Goal: Transaction & Acquisition: Purchase product/service

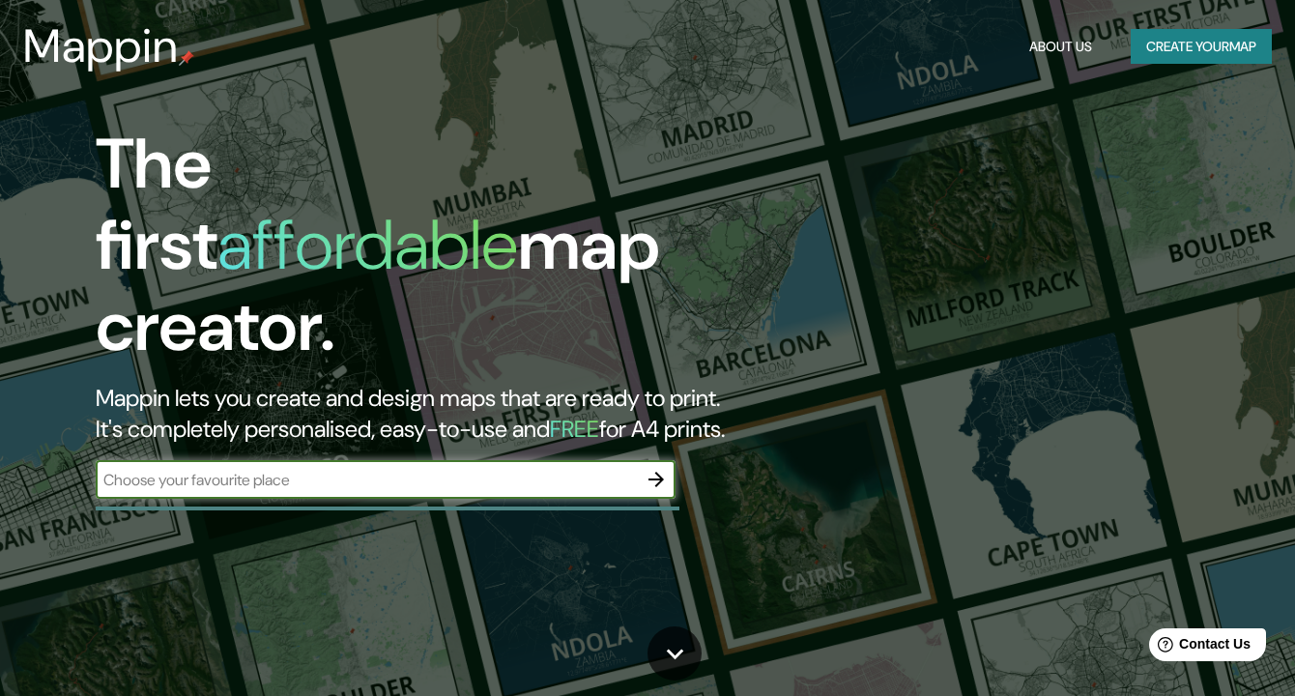
paste input "Pol. Industrial [PERSON_NAME]"
type input "Pol. Industrial [PERSON_NAME]"
click at [666, 468] on icon "button" at bounding box center [655, 479] width 23 height 23
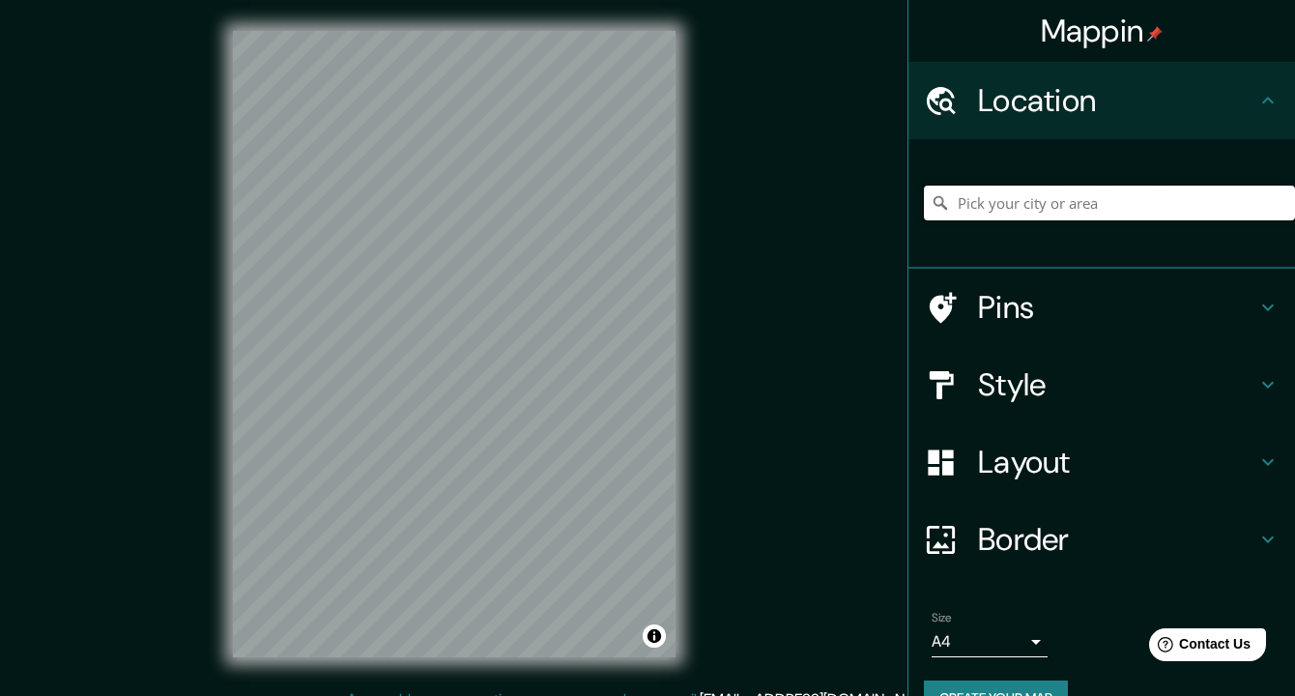
click at [1061, 206] on input "Pick your city or area" at bounding box center [1109, 202] width 371 height 35
paste input "Pol. Industrial [PERSON_NAME]"
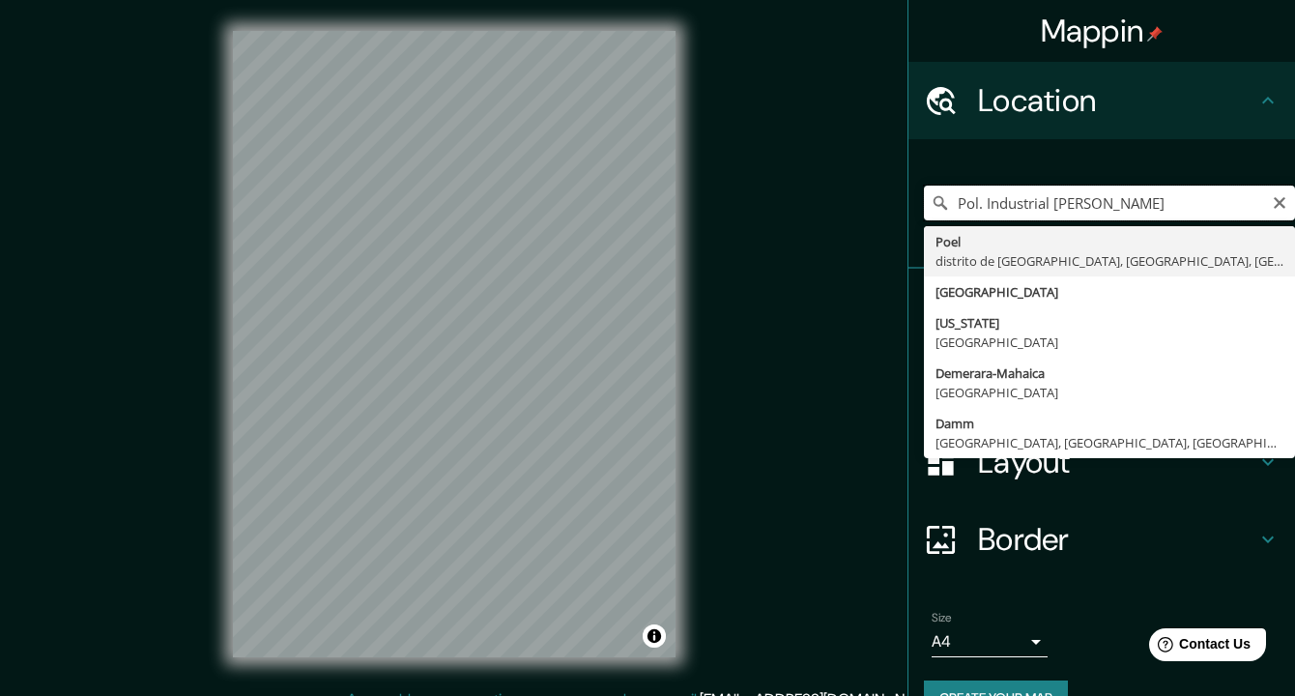
click at [981, 203] on input "Pol. Industrial [PERSON_NAME]" at bounding box center [1109, 202] width 371 height 35
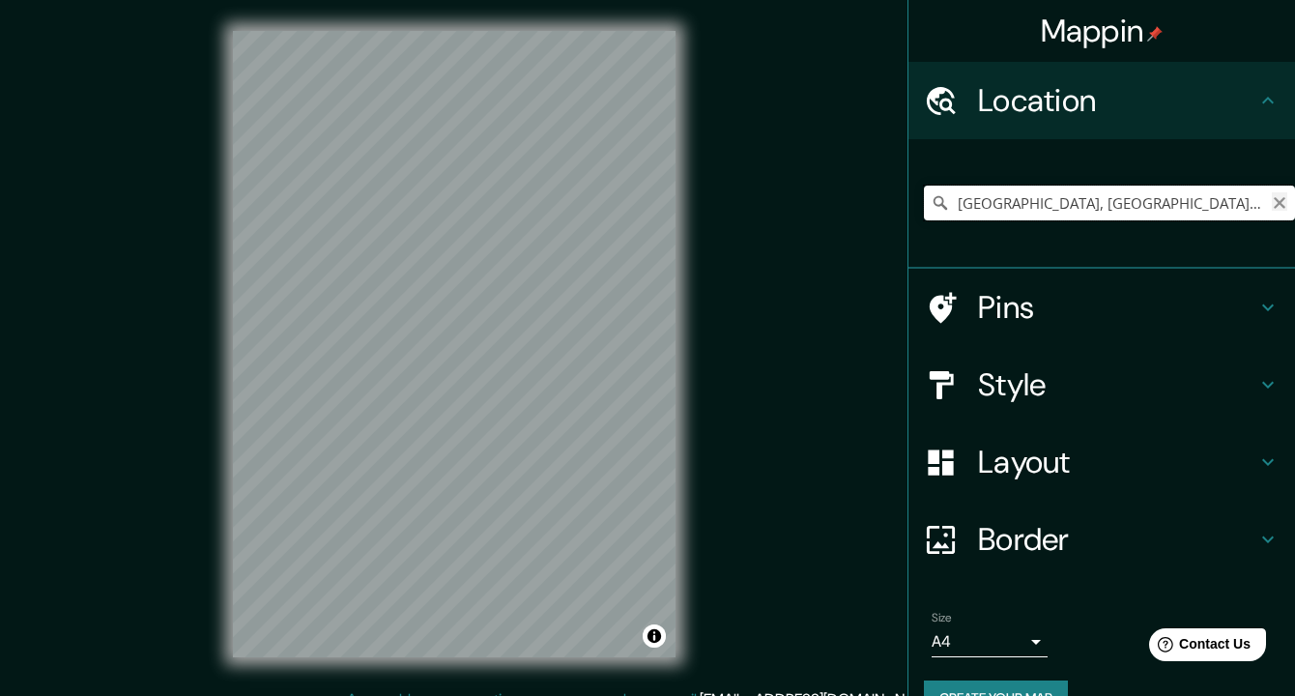
type input "[GEOGRAPHIC_DATA], [GEOGRAPHIC_DATA], [GEOGRAPHIC_DATA], [GEOGRAPHIC_DATA]"
click at [1286, 201] on icon "Clear" at bounding box center [1278, 202] width 15 height 15
paste input "Pol. Industrial [PERSON_NAME]"
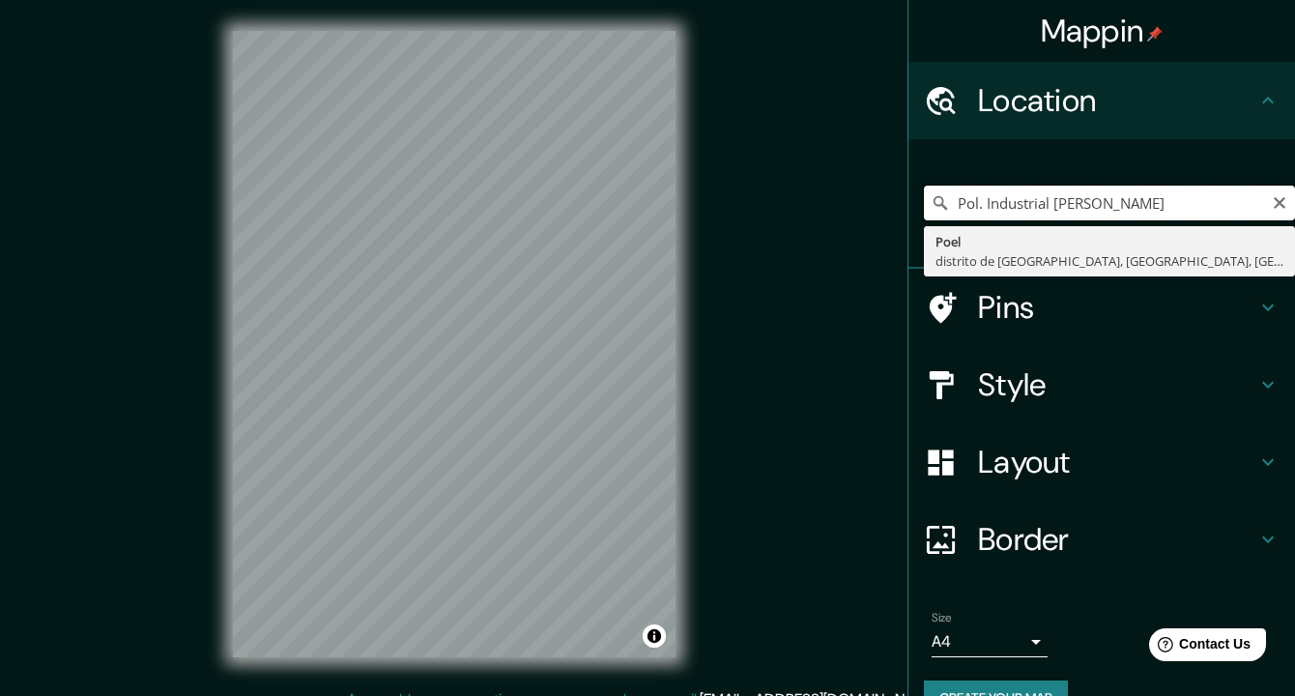
click at [983, 203] on input "Pol. Industrial [PERSON_NAME]" at bounding box center [1109, 202] width 371 height 35
type input "[GEOGRAPHIC_DATA][PERSON_NAME][PERSON_NAME]-[GEOGRAPHIC_DATA], [GEOGRAPHIC_DATA…"
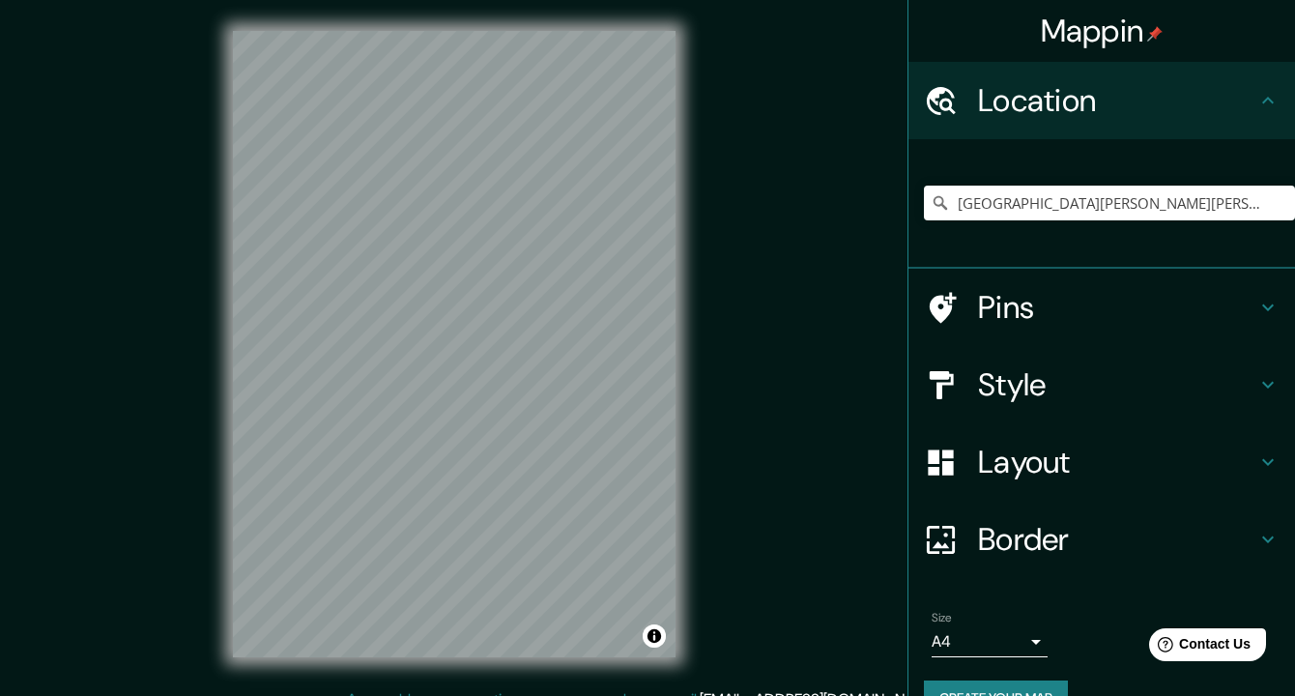
click at [1264, 383] on icon at bounding box center [1268, 385] width 12 height 7
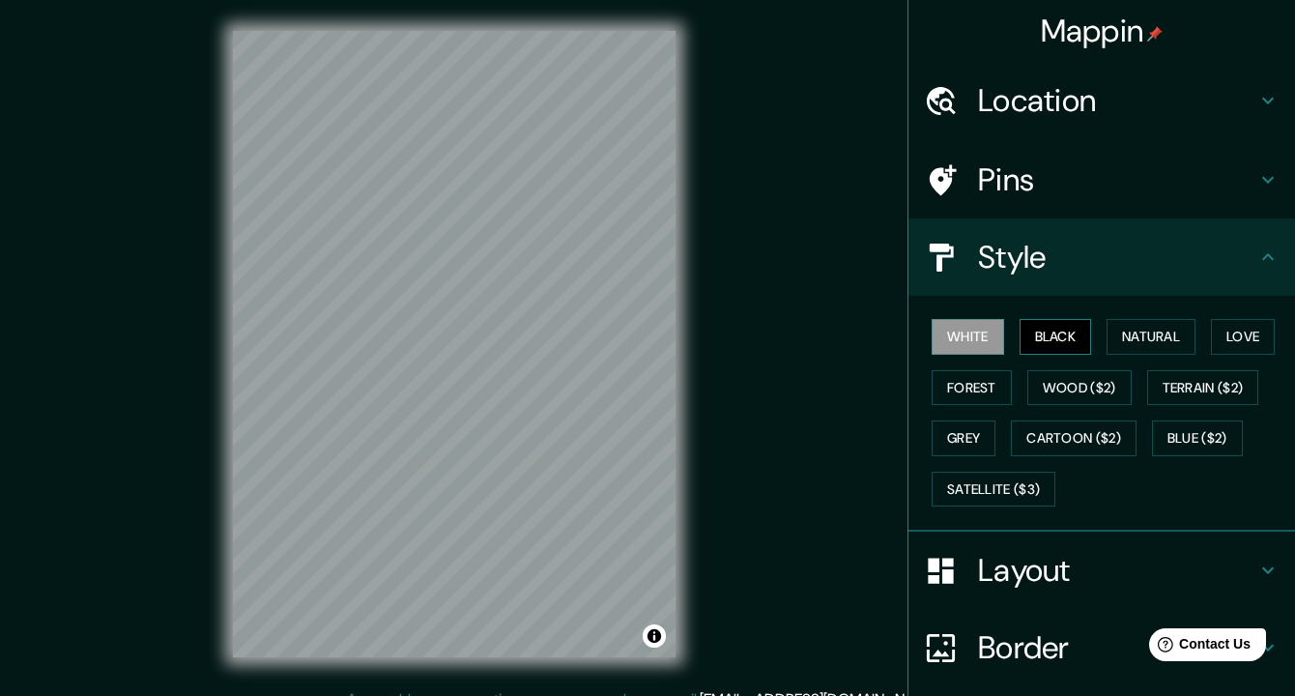
click at [1058, 336] on button "Black" at bounding box center [1055, 337] width 72 height 36
click at [1147, 337] on button "Natural" at bounding box center [1150, 337] width 89 height 36
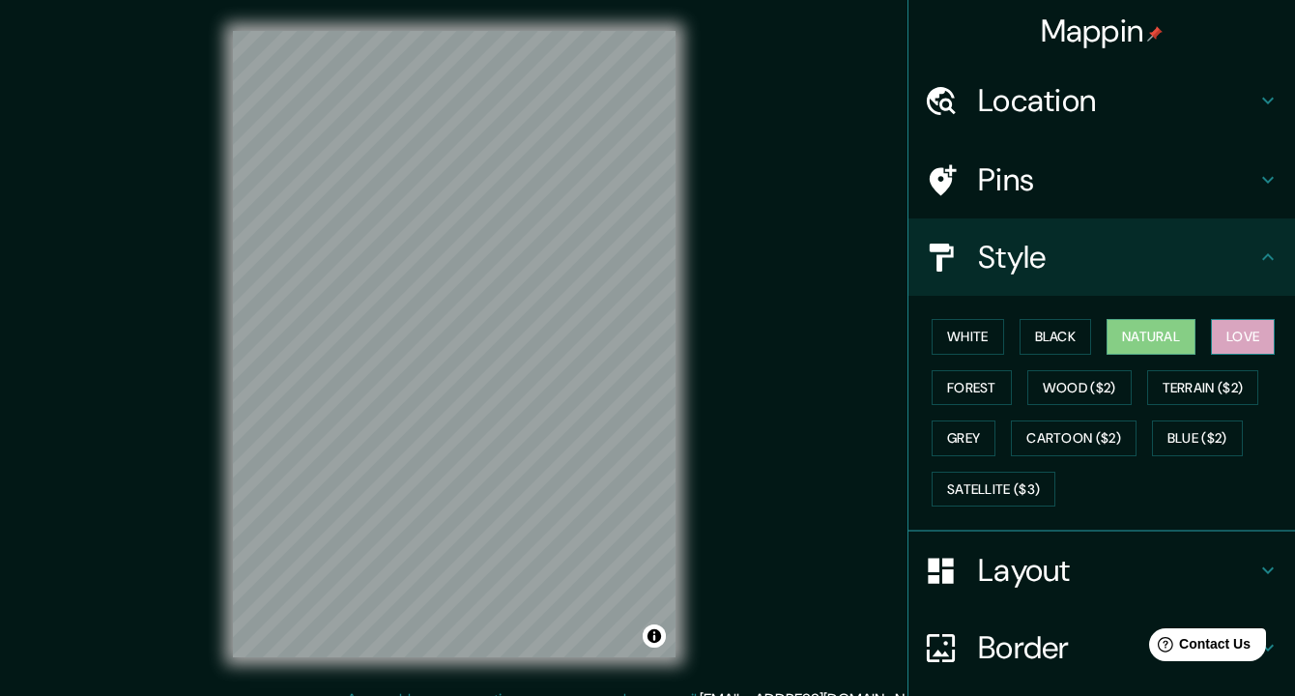
click at [1257, 333] on button "Love" at bounding box center [1243, 337] width 64 height 36
click at [955, 392] on button "Forest" at bounding box center [971, 388] width 80 height 36
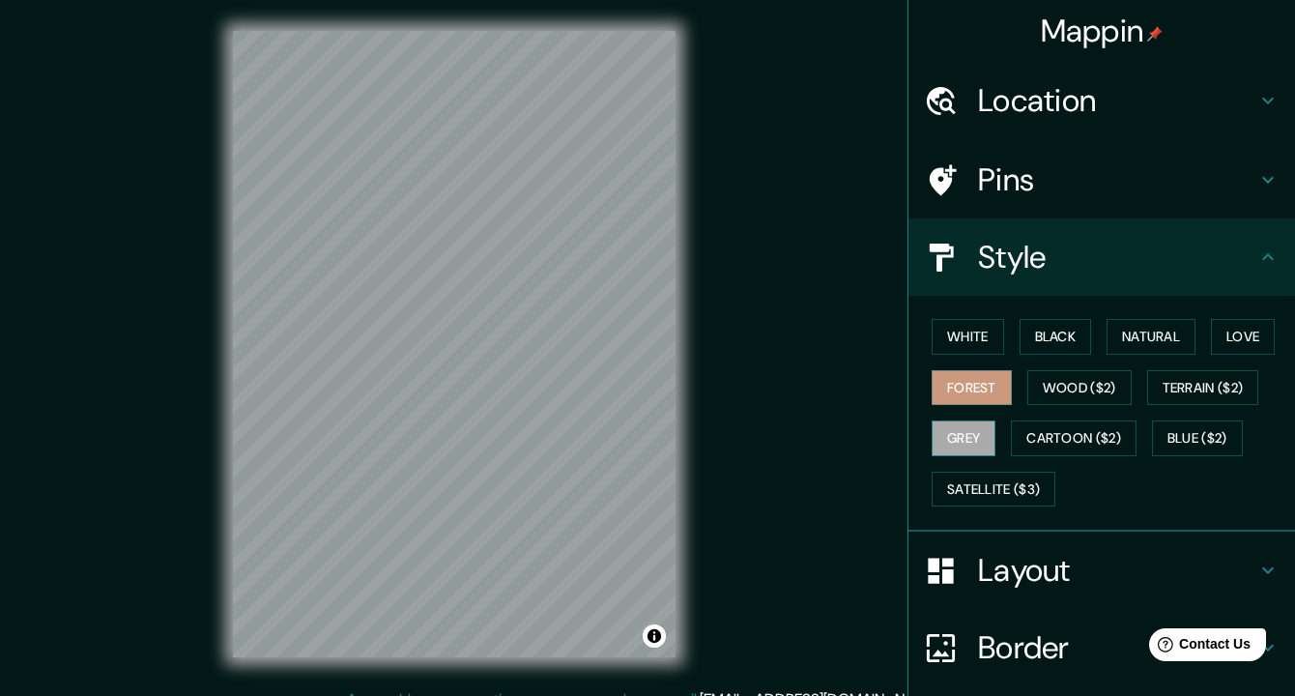
click at [957, 440] on button "Grey" at bounding box center [963, 438] width 64 height 36
click at [985, 483] on button "Satellite ($3)" at bounding box center [993, 489] width 124 height 36
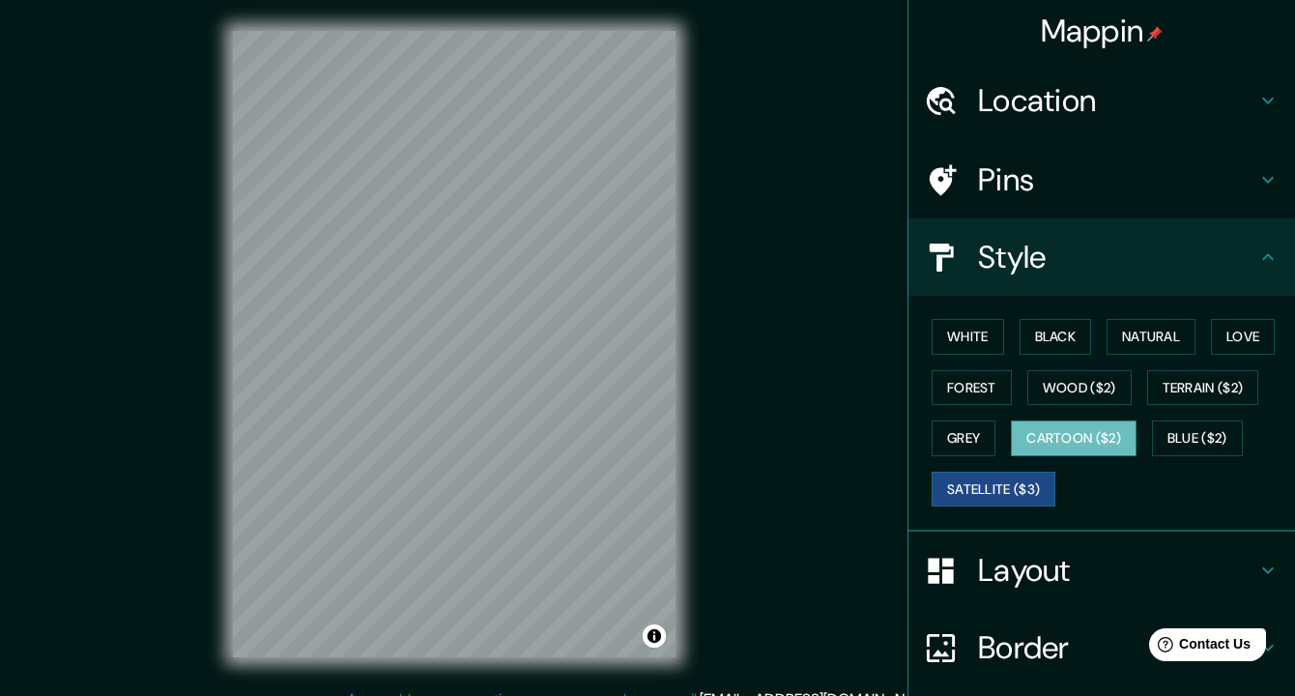
click at [1072, 424] on button "Cartoon ($2)" at bounding box center [1074, 438] width 126 height 36
click at [1211, 440] on button "Blue ($2)" at bounding box center [1197, 438] width 91 height 36
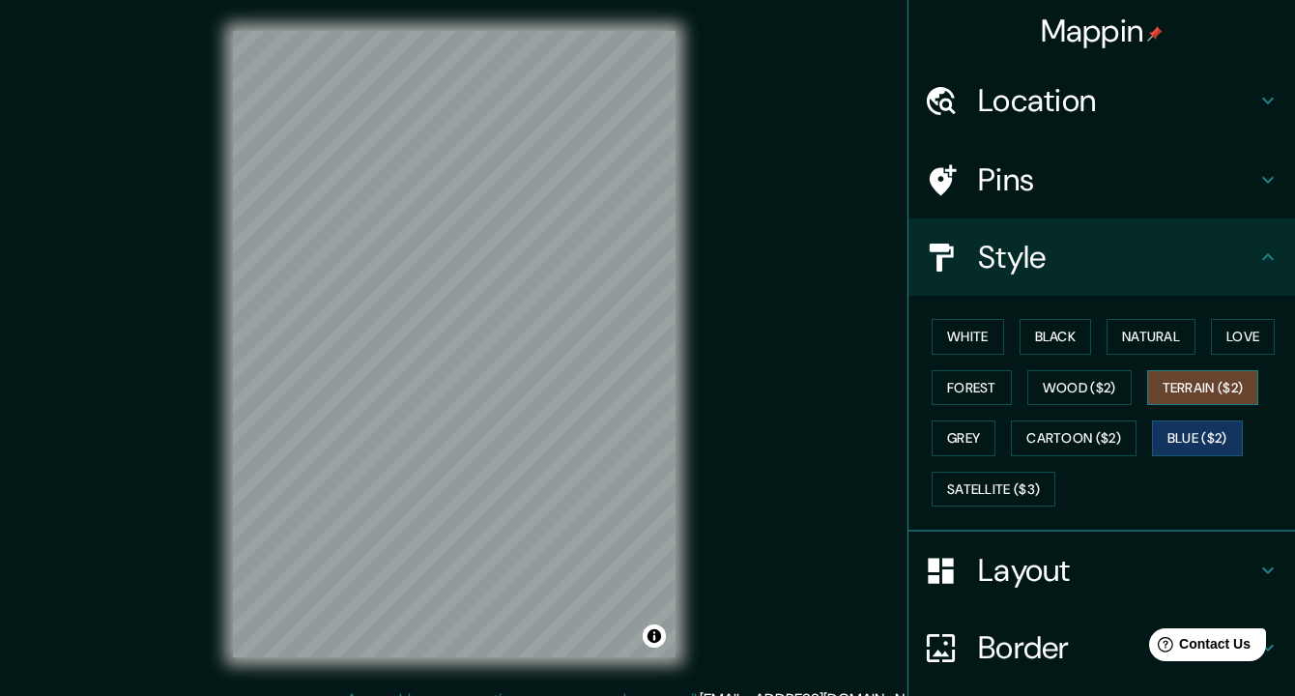
click at [1209, 371] on button "Terrain ($2)" at bounding box center [1203, 388] width 112 height 36
click at [1069, 389] on button "Wood ($2)" at bounding box center [1079, 388] width 104 height 36
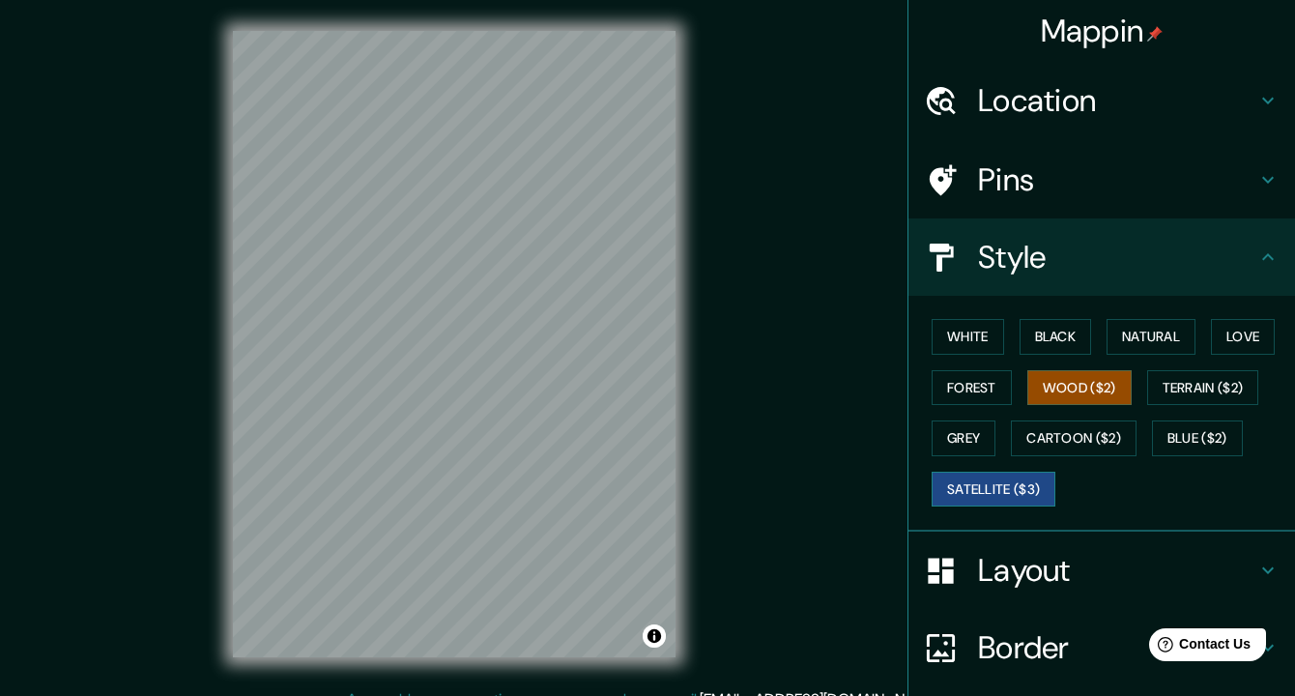
click at [994, 495] on button "Satellite ($3)" at bounding box center [993, 489] width 124 height 36
click at [1191, 178] on h4 "Pins" at bounding box center [1117, 179] width 278 height 39
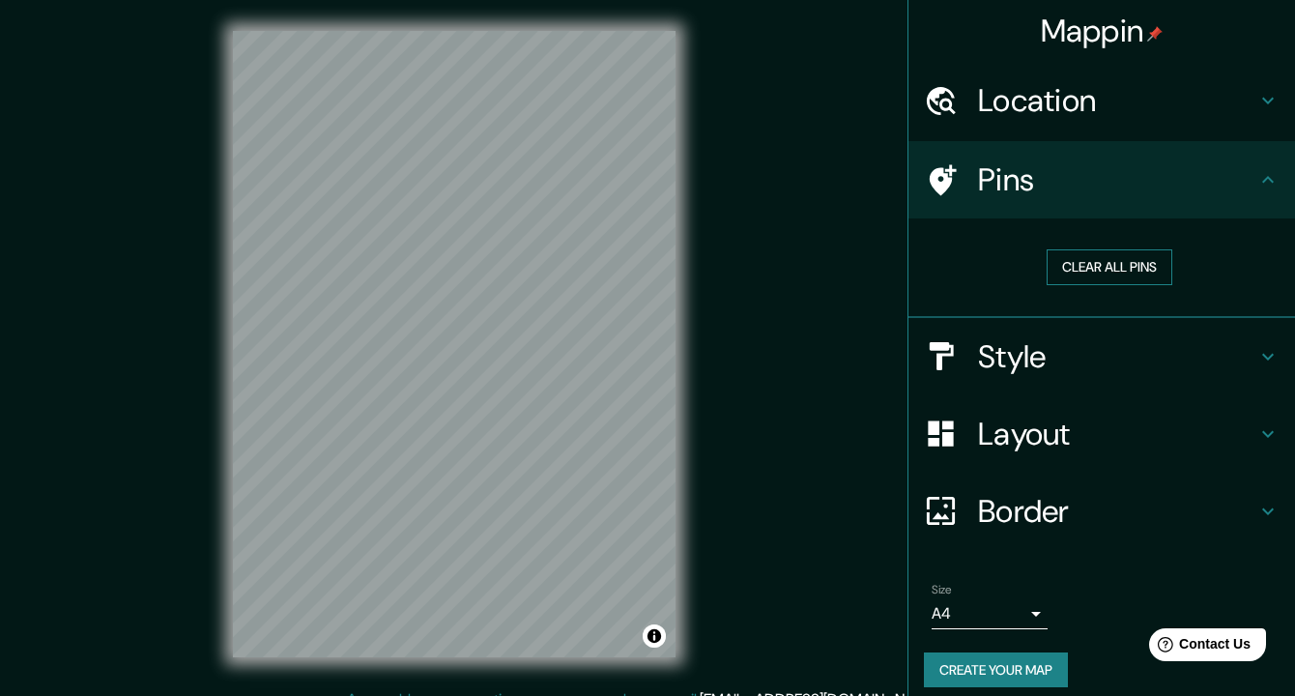
click at [1112, 263] on button "Clear all pins" at bounding box center [1109, 267] width 126 height 36
click at [943, 169] on icon at bounding box center [942, 179] width 27 height 31
click at [452, 448] on div "Mappin Location [GEOGRAPHIC_DATA][PERSON_NAME][PERSON_NAME]-[GEOGRAPHIC_DATA], …" at bounding box center [647, 359] width 1295 height 719
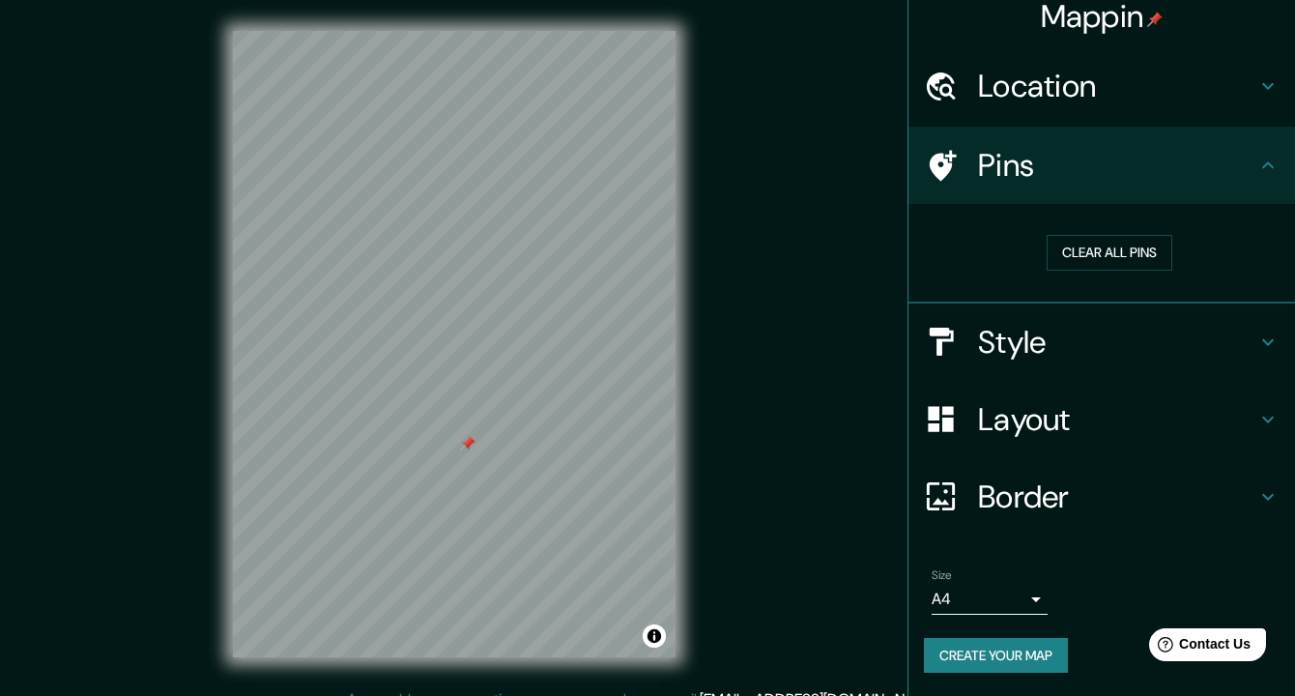
click at [1262, 413] on icon at bounding box center [1267, 419] width 23 height 23
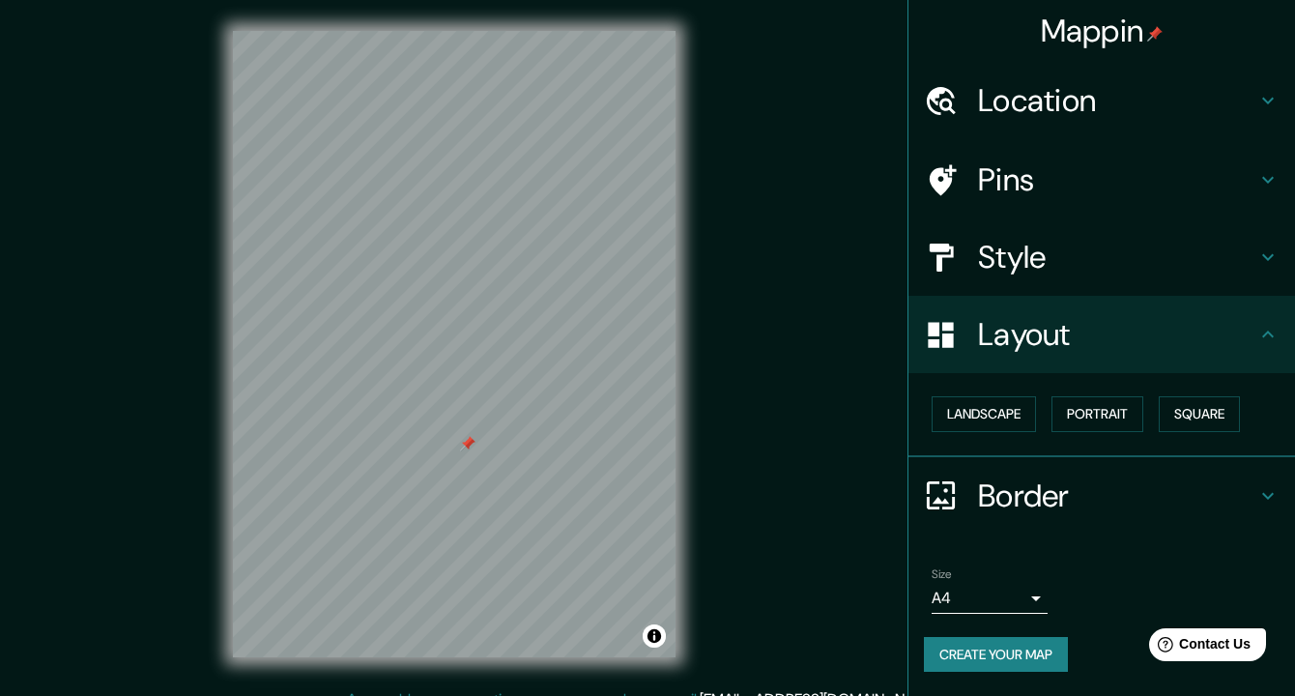
scroll to position [0, 0]
click at [1001, 414] on button "Landscape" at bounding box center [983, 414] width 104 height 36
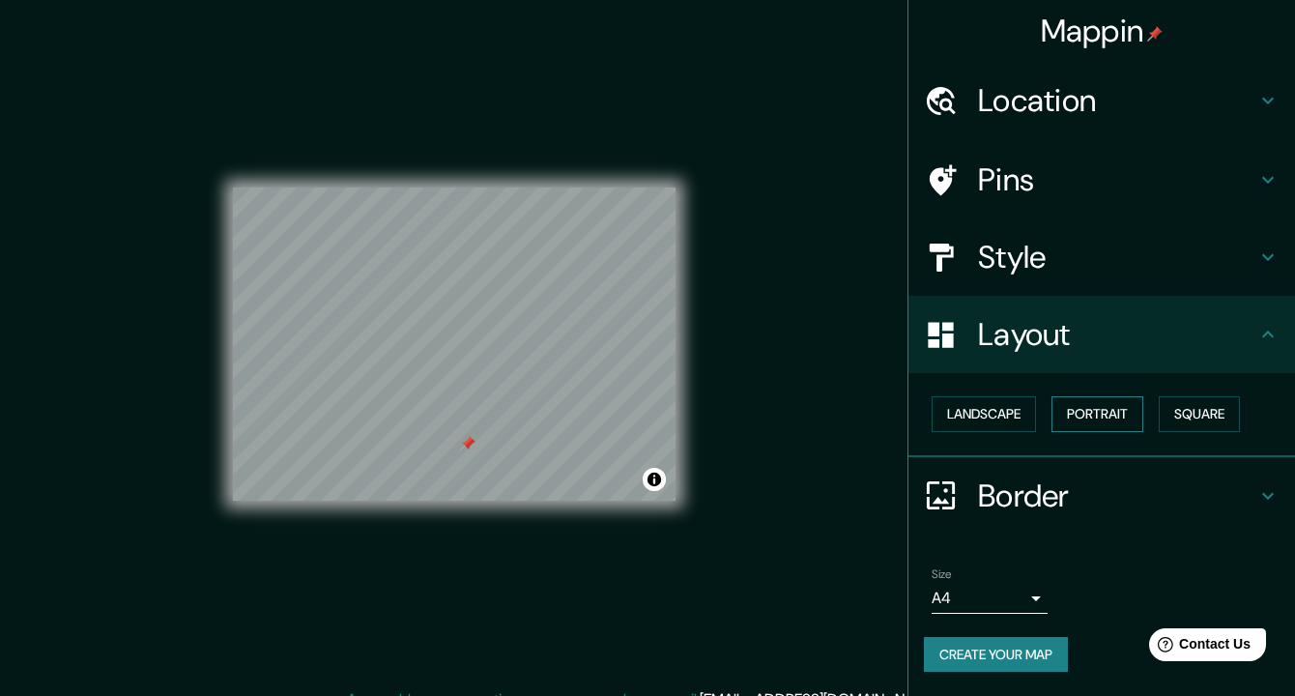
click at [1104, 413] on button "Portrait" at bounding box center [1097, 414] width 92 height 36
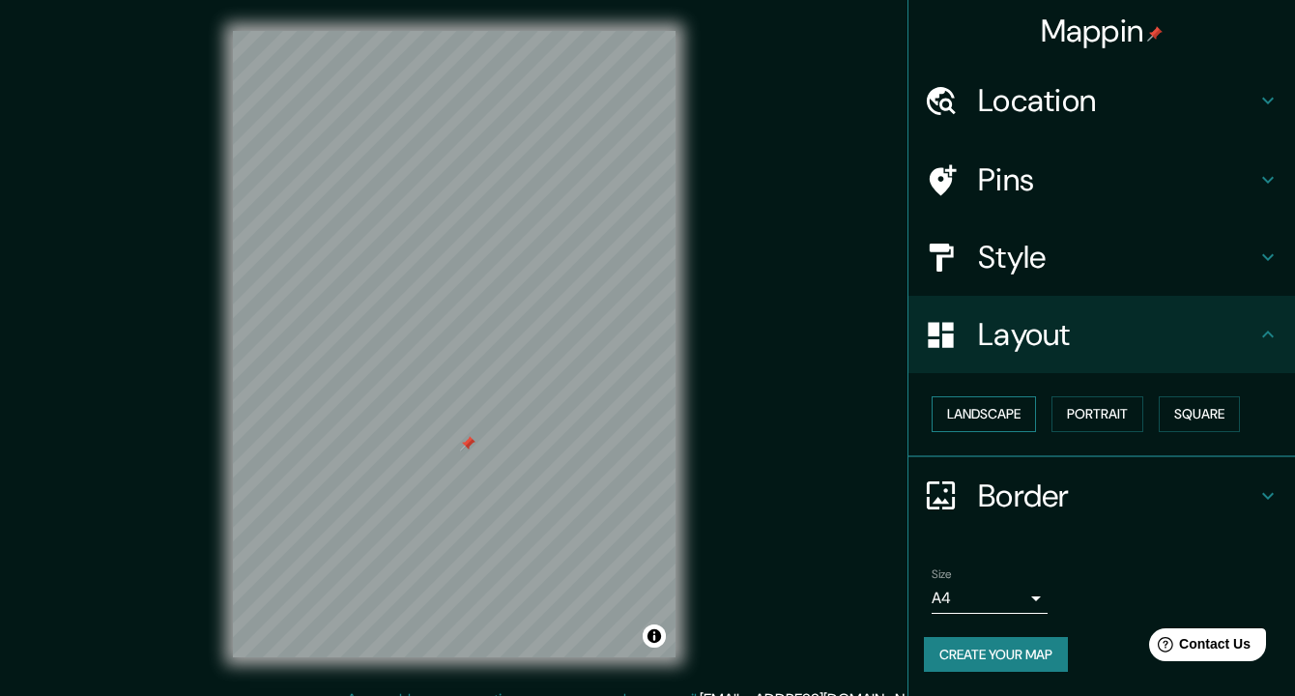
click at [1007, 410] on button "Landscape" at bounding box center [983, 414] width 104 height 36
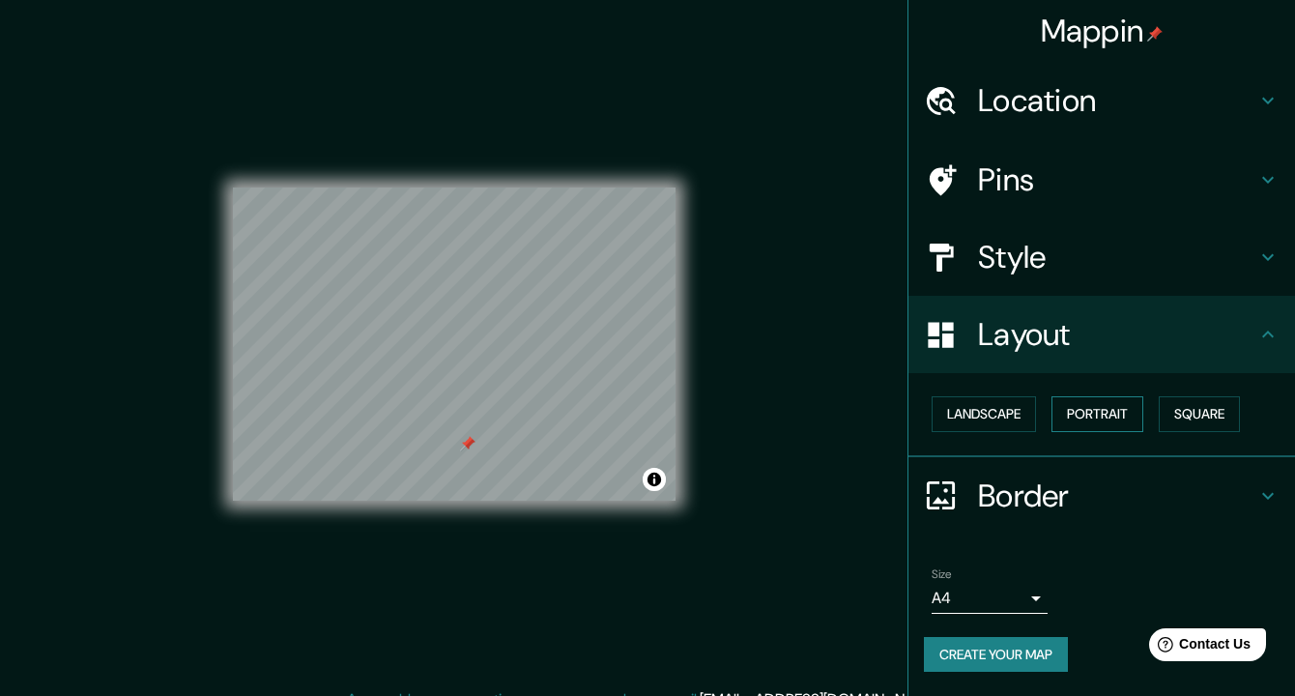
click at [1125, 414] on button "Portrait" at bounding box center [1097, 414] width 92 height 36
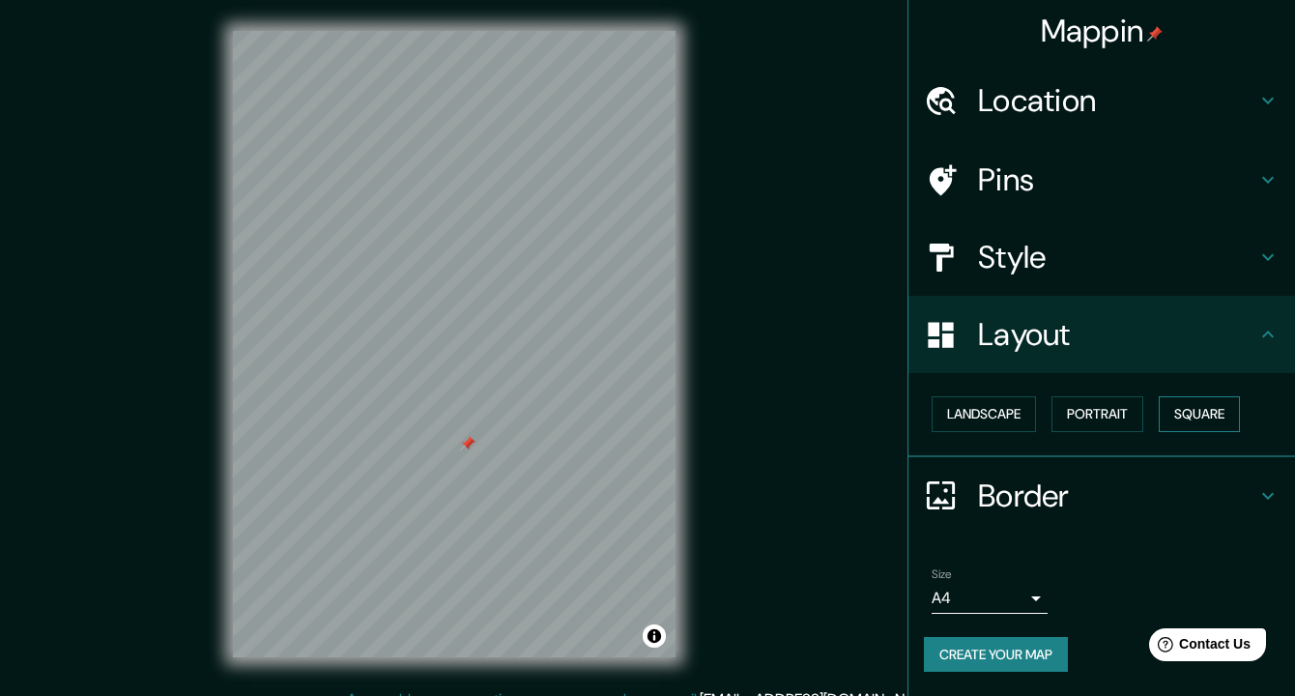
click at [1216, 402] on button "Square" at bounding box center [1198, 414] width 81 height 36
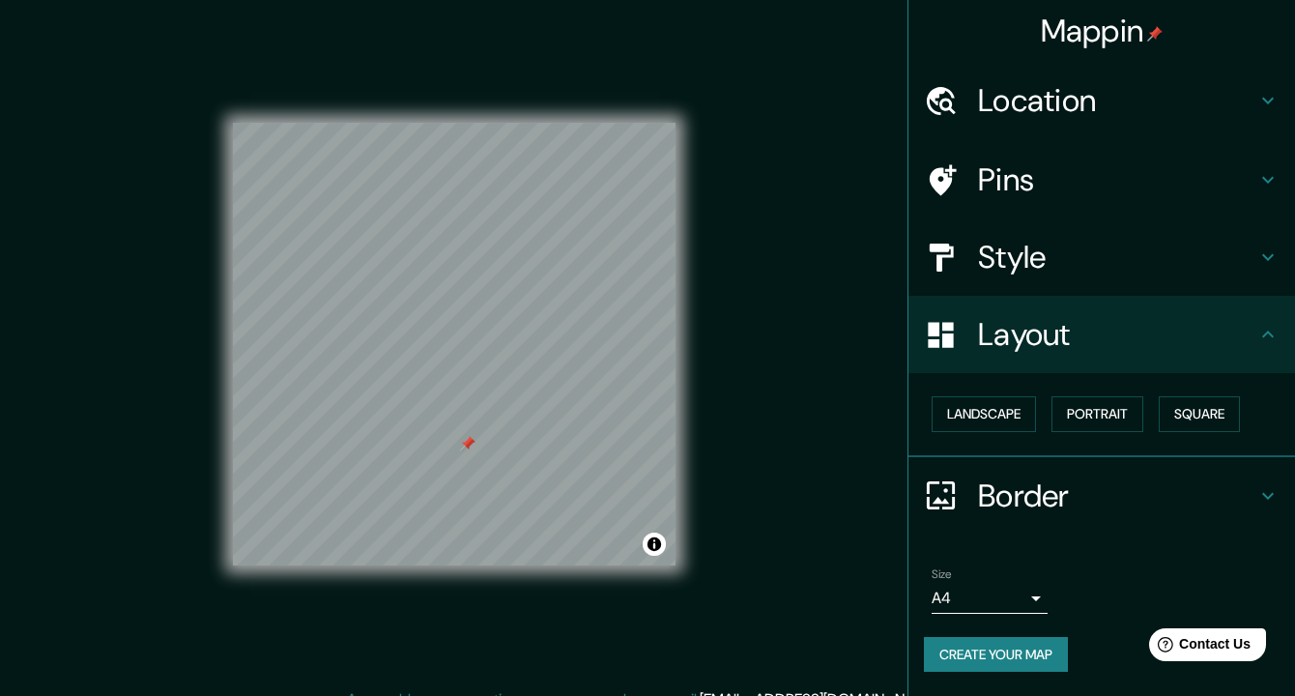
click at [1175, 496] on h4 "Border" at bounding box center [1117, 495] width 278 height 39
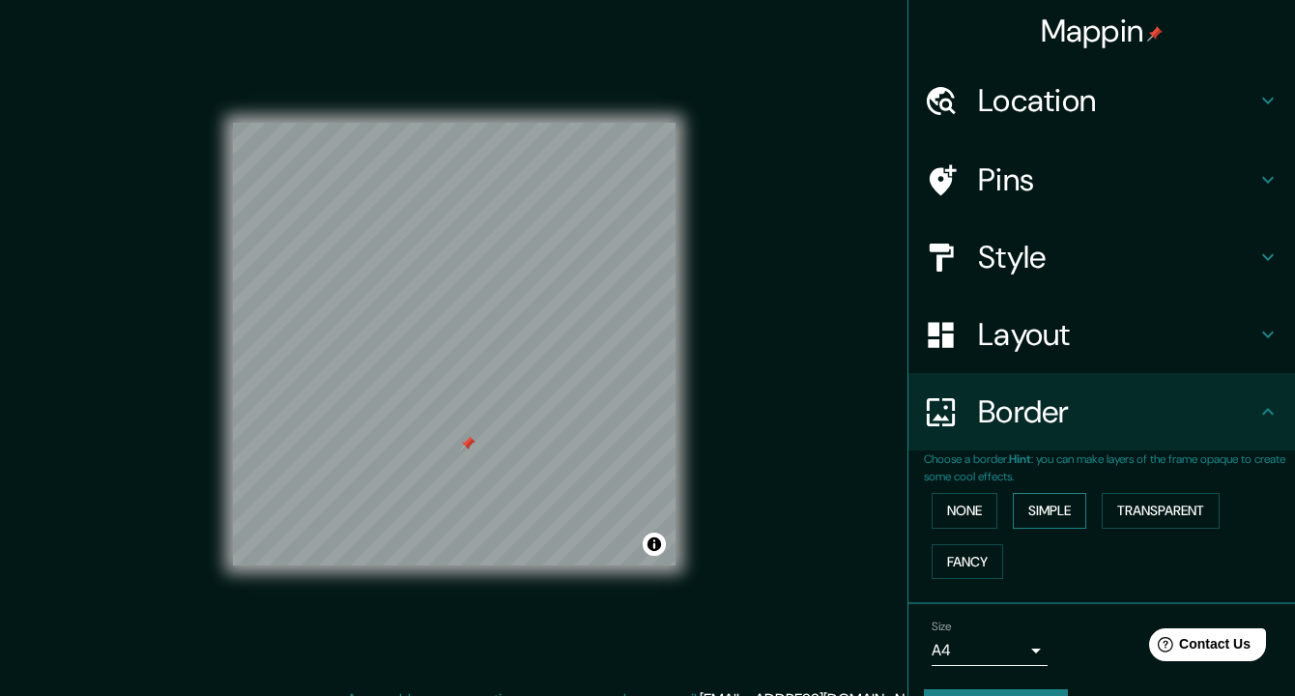
click at [1045, 514] on button "Simple" at bounding box center [1048, 511] width 73 height 36
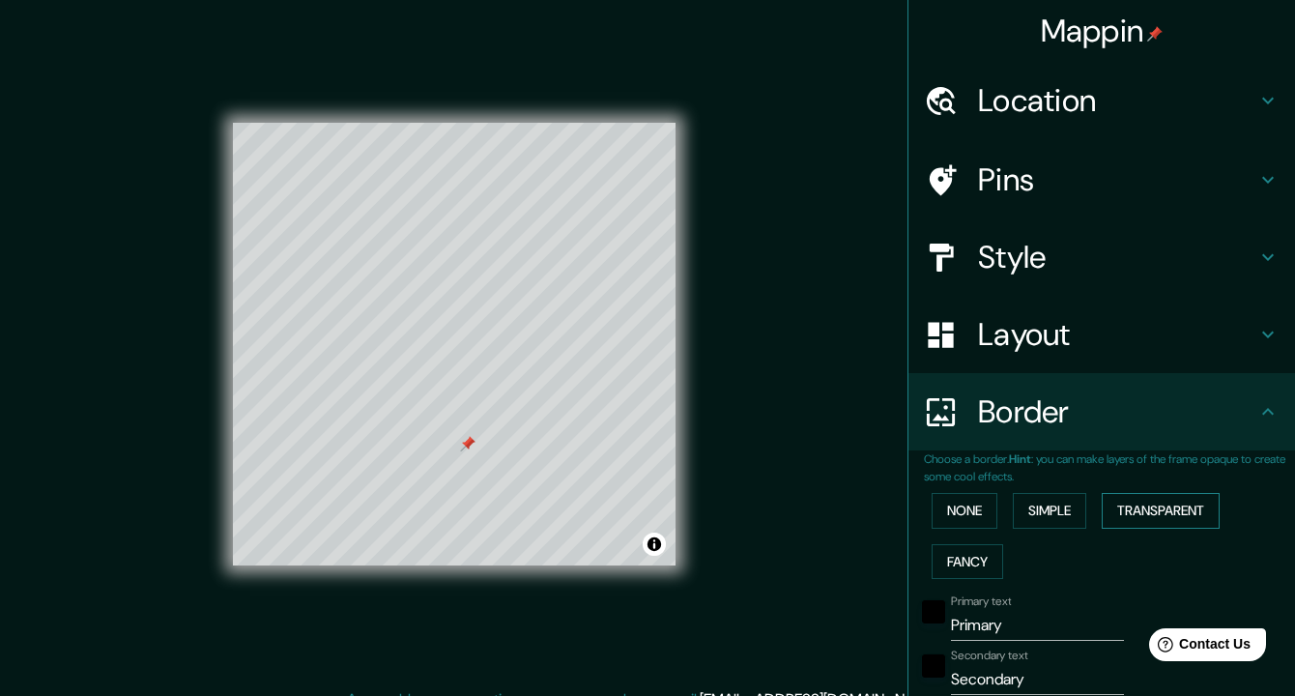
click at [1151, 509] on button "Transparent" at bounding box center [1160, 511] width 118 height 36
click at [972, 556] on button "Fancy" at bounding box center [966, 562] width 71 height 36
click at [1041, 521] on button "Simple" at bounding box center [1048, 511] width 73 height 36
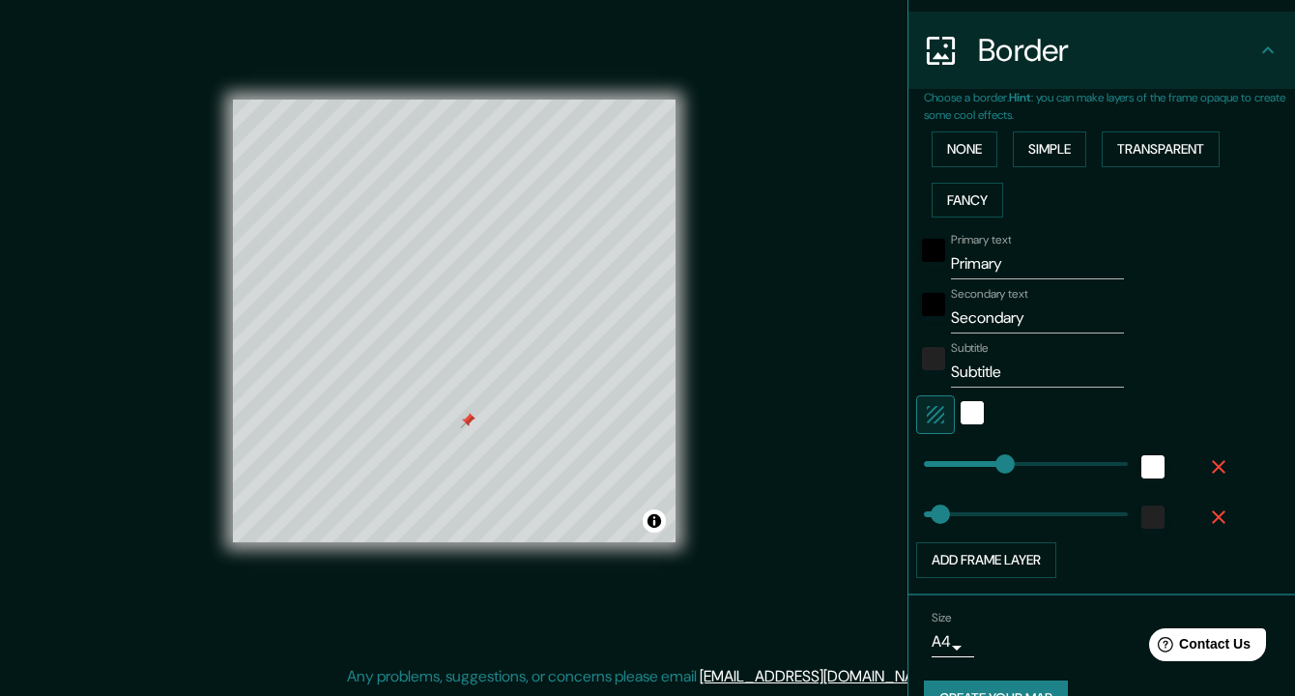
scroll to position [356, 0]
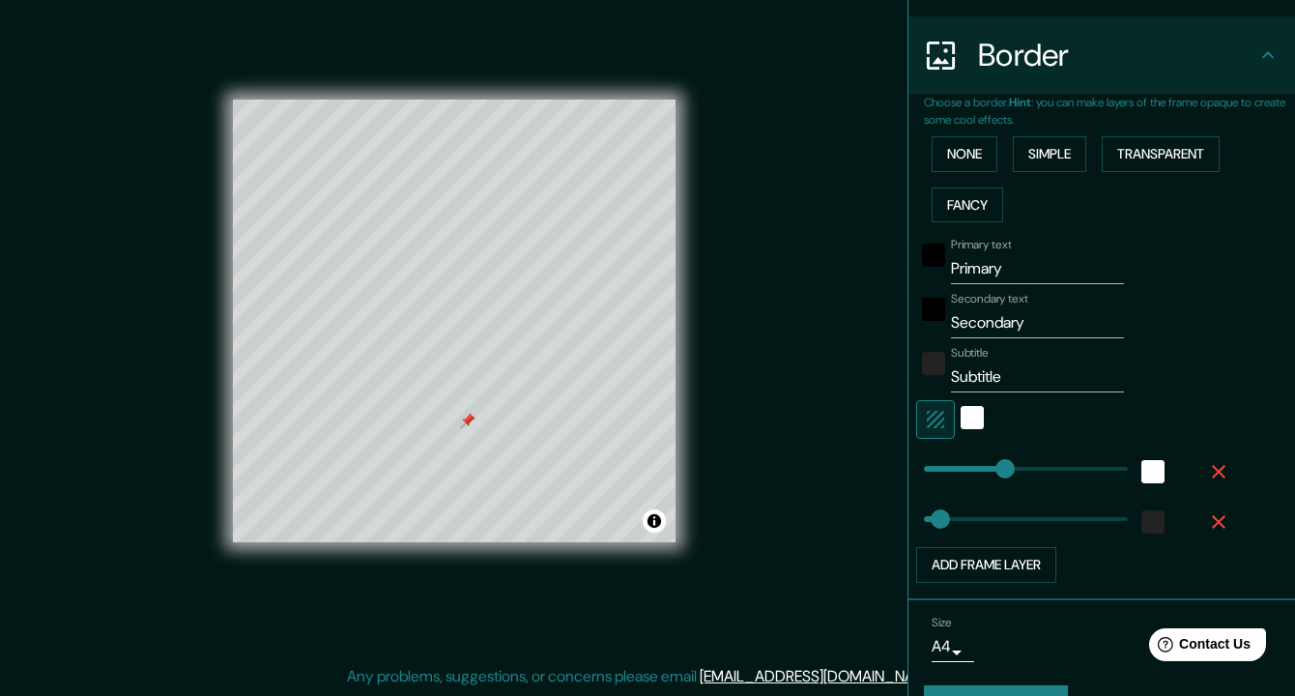
type input "37"
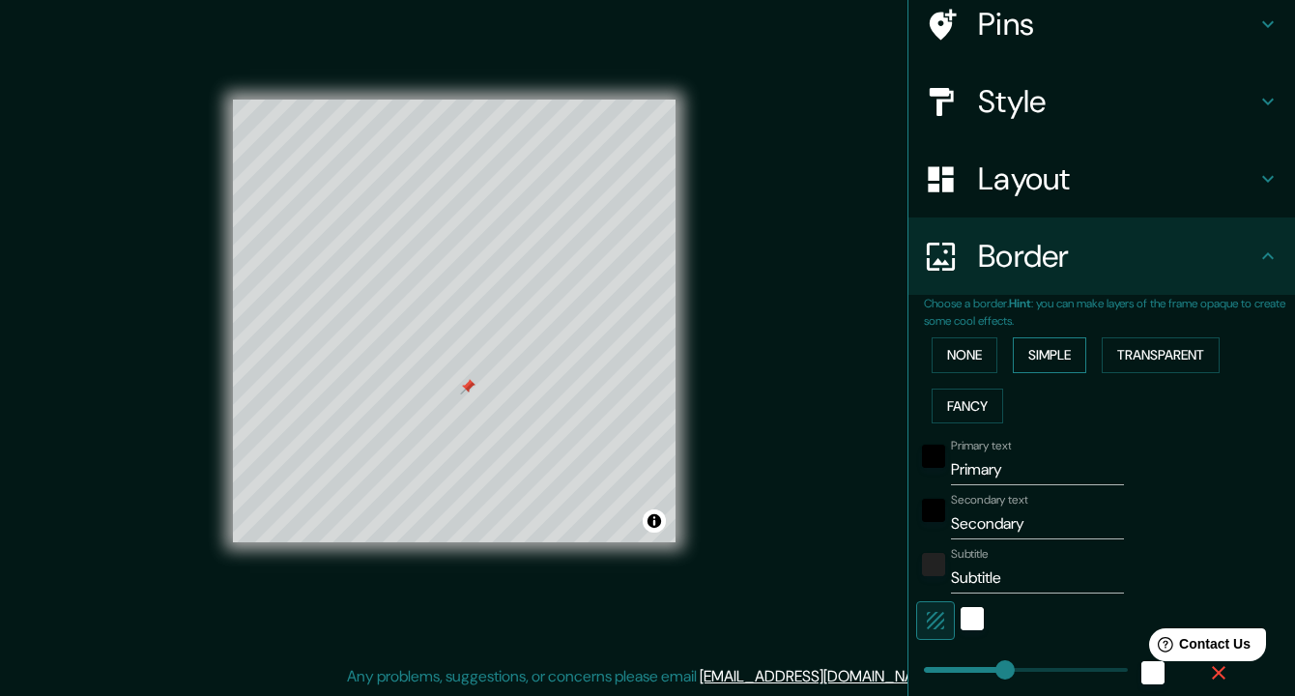
scroll to position [0, 0]
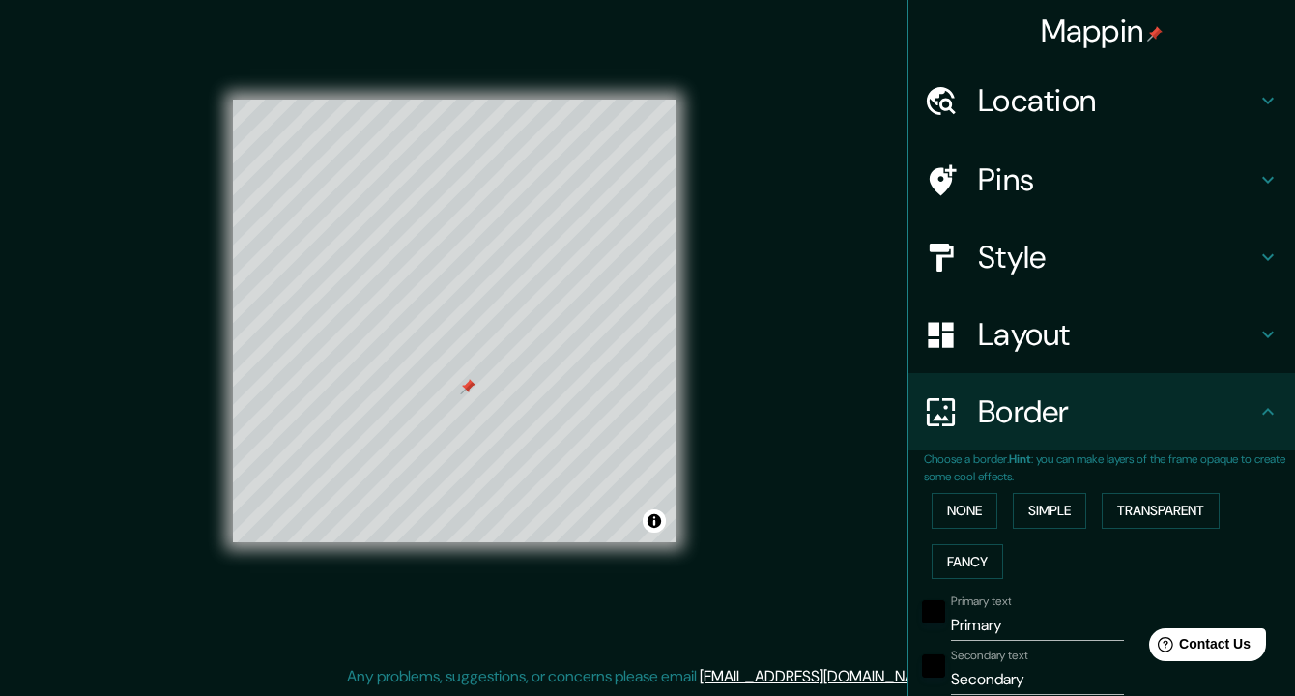
click at [1234, 248] on h4 "Style" at bounding box center [1117, 257] width 278 height 39
type input "183"
type input "37"
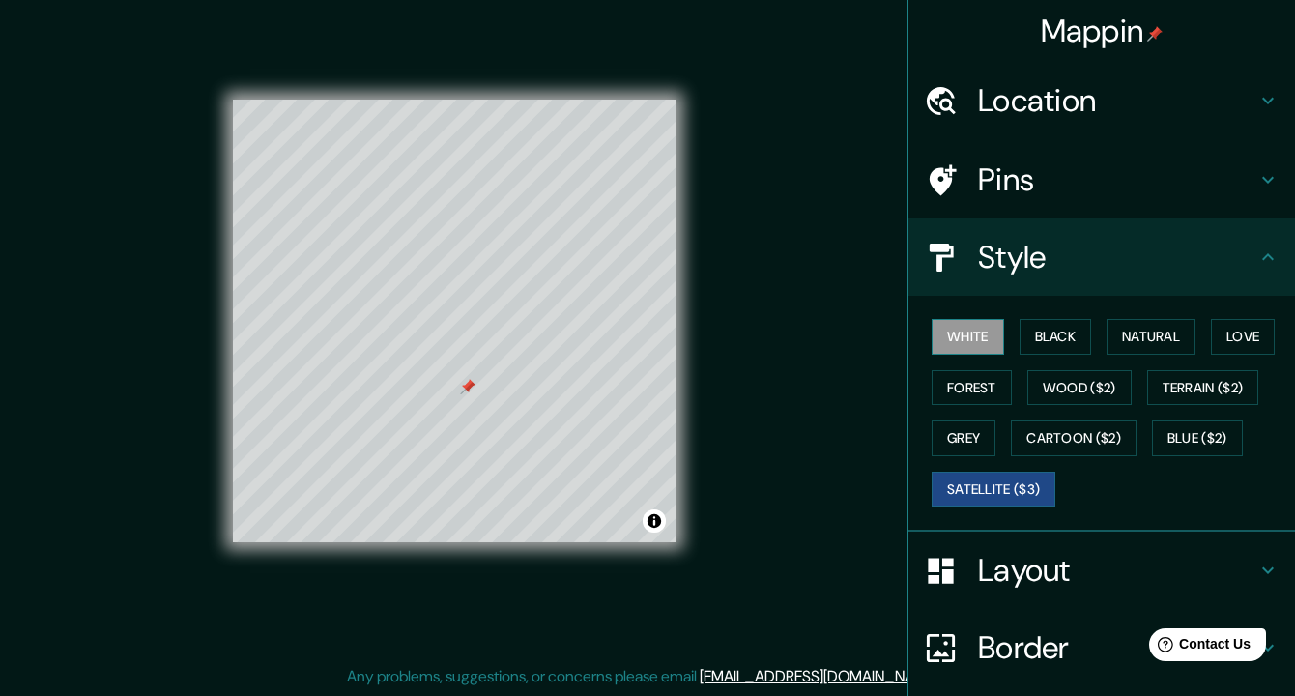
click at [987, 330] on button "White" at bounding box center [967, 337] width 72 height 36
click at [1051, 336] on button "Black" at bounding box center [1055, 337] width 72 height 36
